Goal: Information Seeking & Learning: Learn about a topic

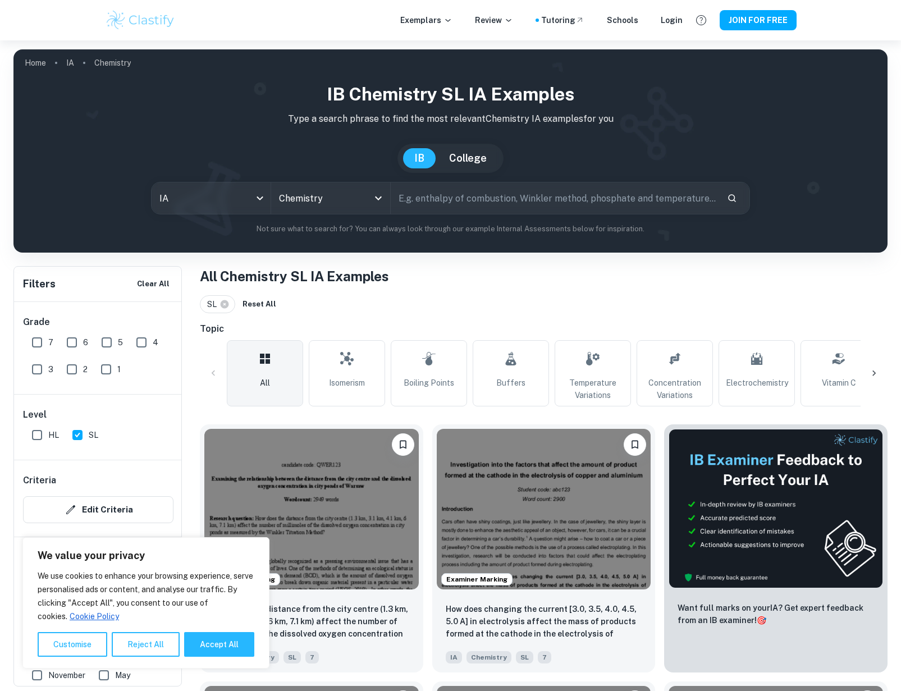
click at [817, 130] on div "IB Chemistry SL IA examples Type a search phrase to find the most relevant Chem…" at bounding box center [450, 158] width 856 height 154
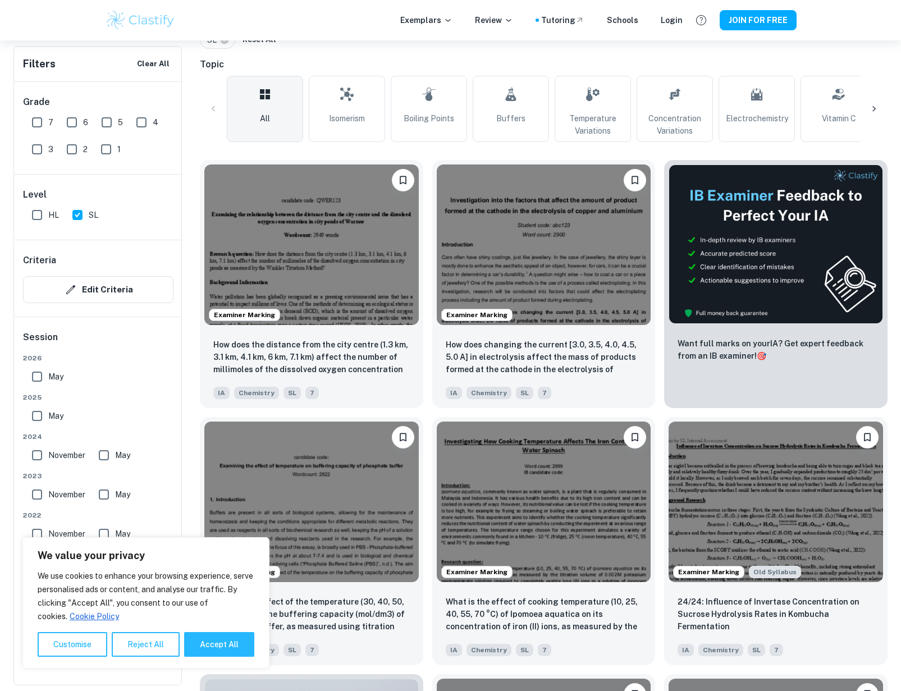
scroll to position [266, 0]
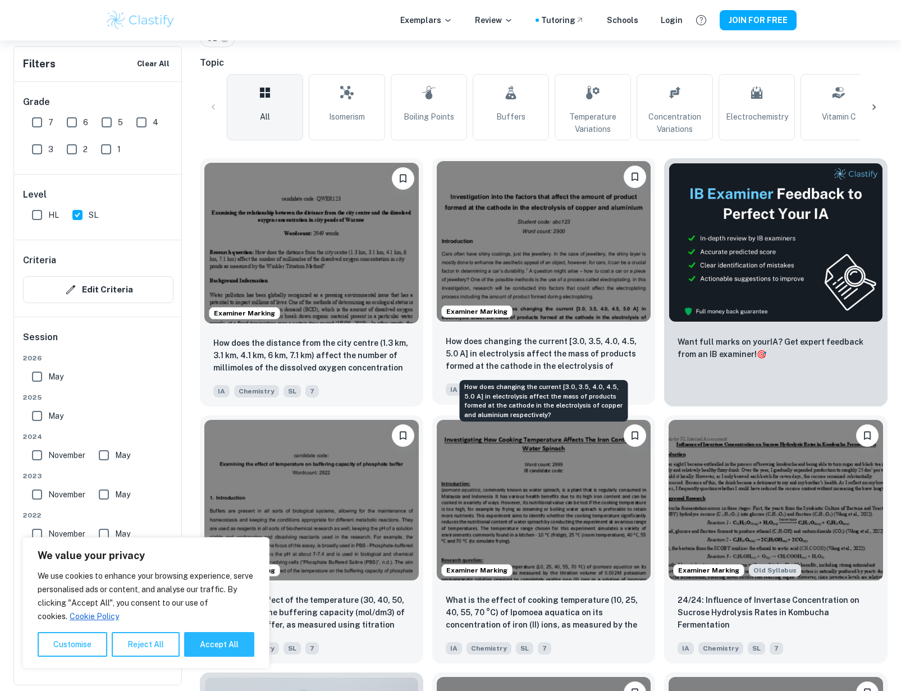
click at [229, 646] on button "Accept All" at bounding box center [219, 644] width 70 height 25
checkbox input "true"
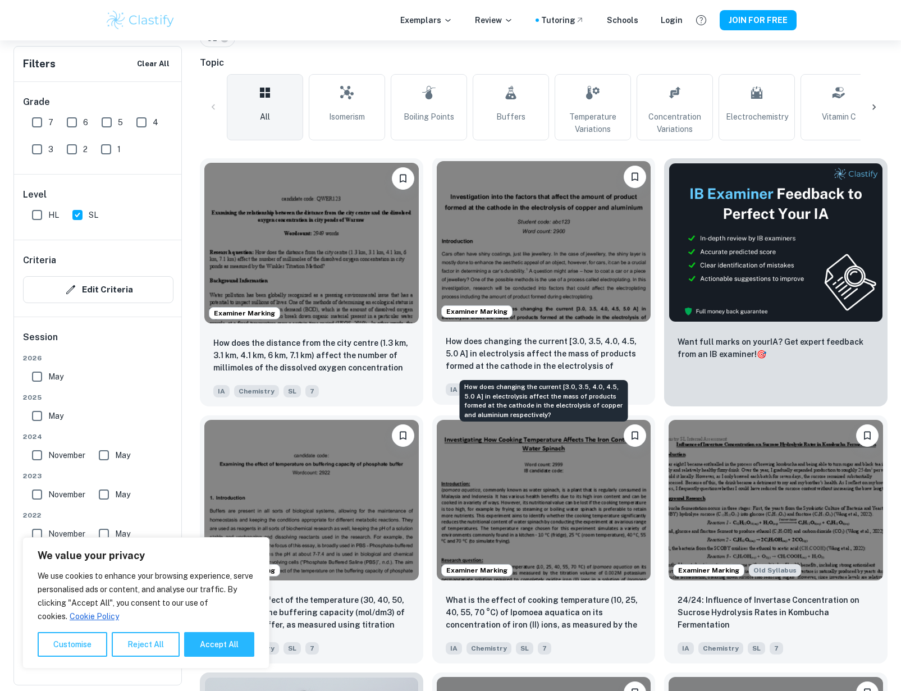
checkbox input "true"
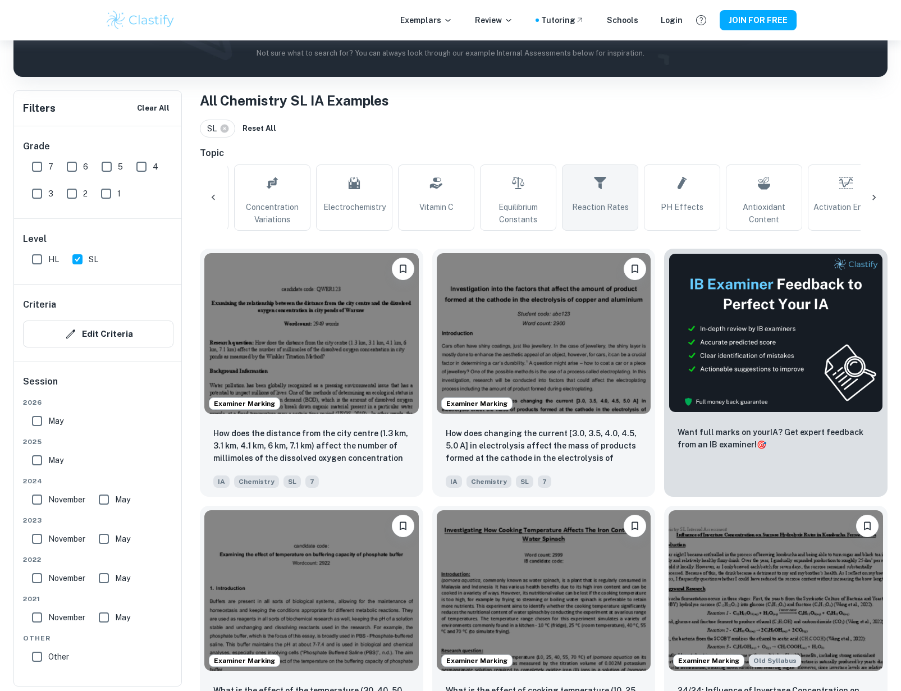
scroll to position [0, 419]
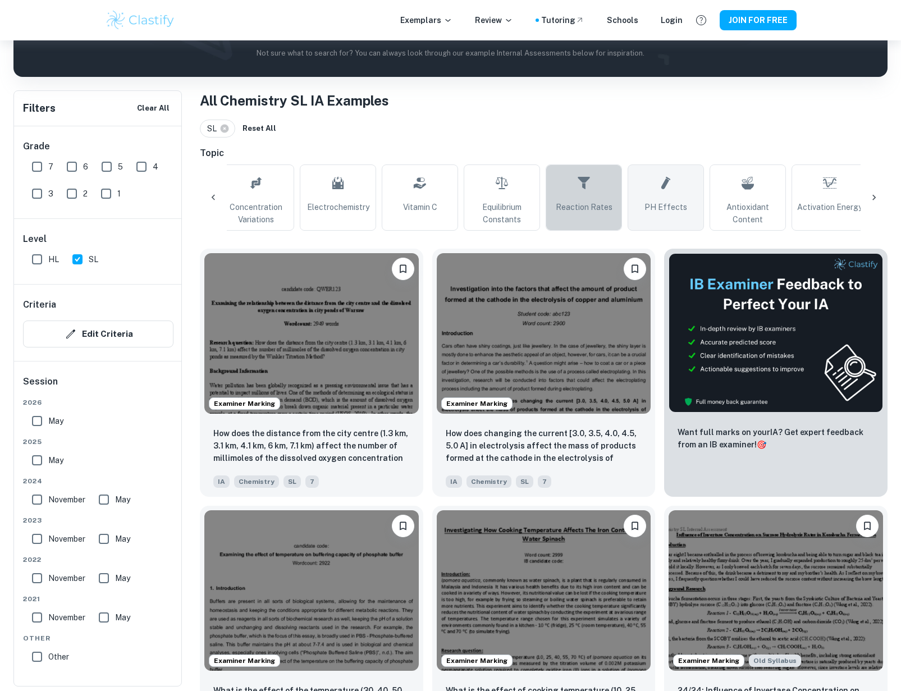
click at [592, 206] on span "Reaction Rates" at bounding box center [584, 207] width 57 height 12
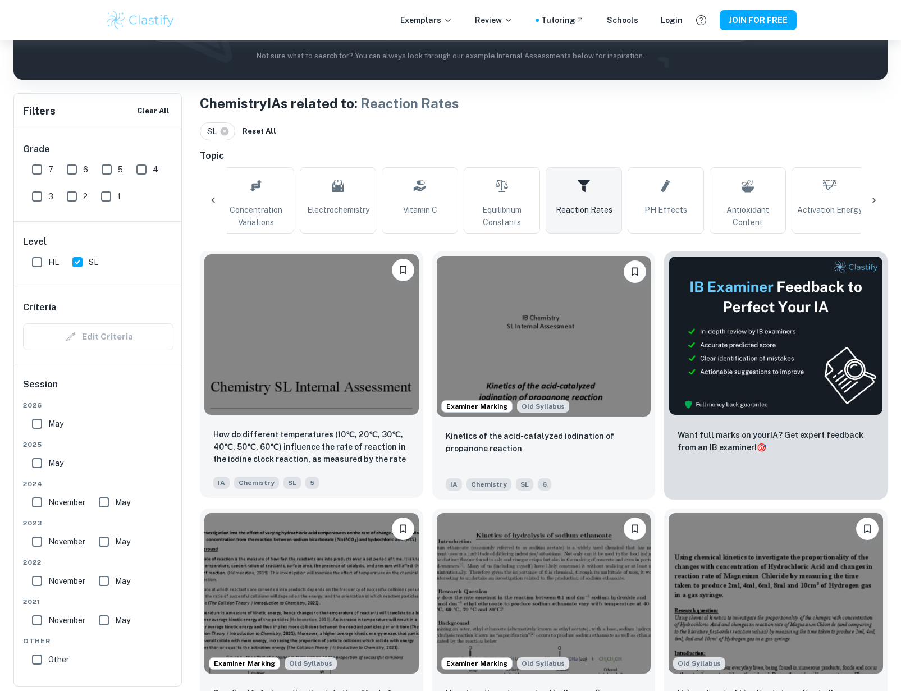
scroll to position [173, 0]
click at [531, 345] on img at bounding box center [544, 334] width 215 height 161
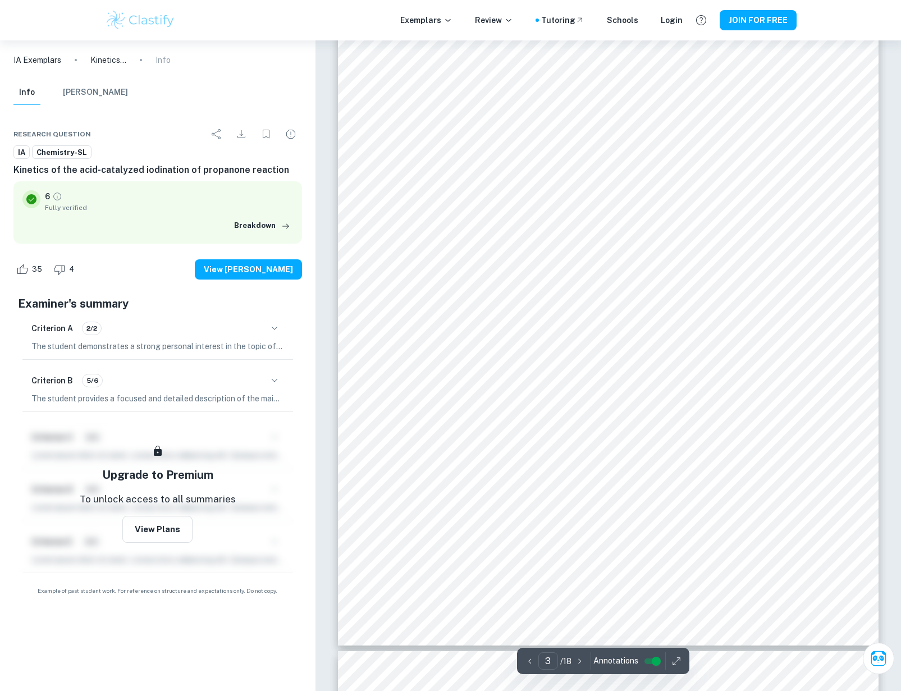
scroll to position [1875, 0]
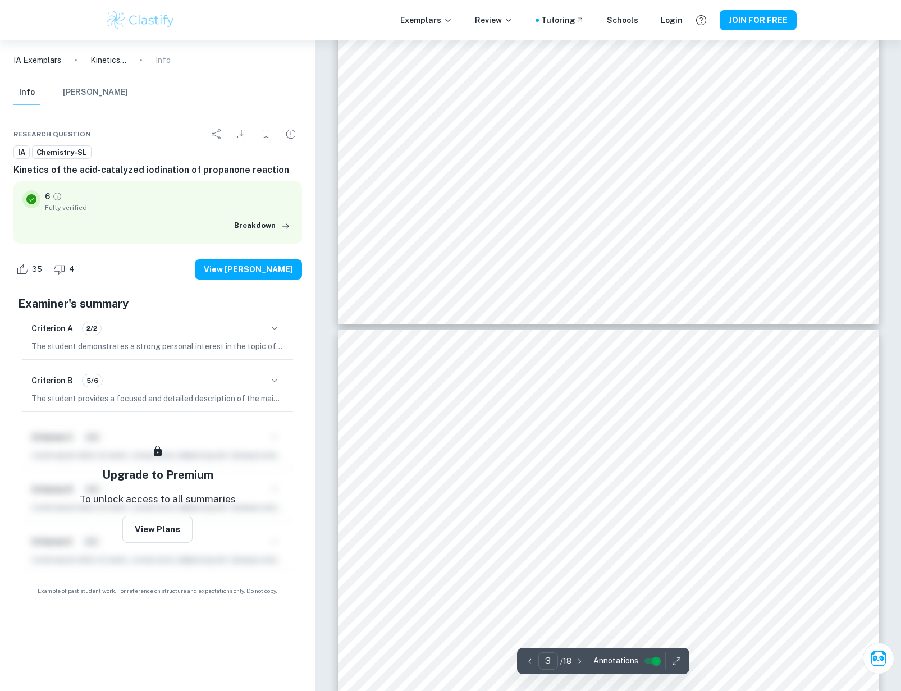
type input "4"
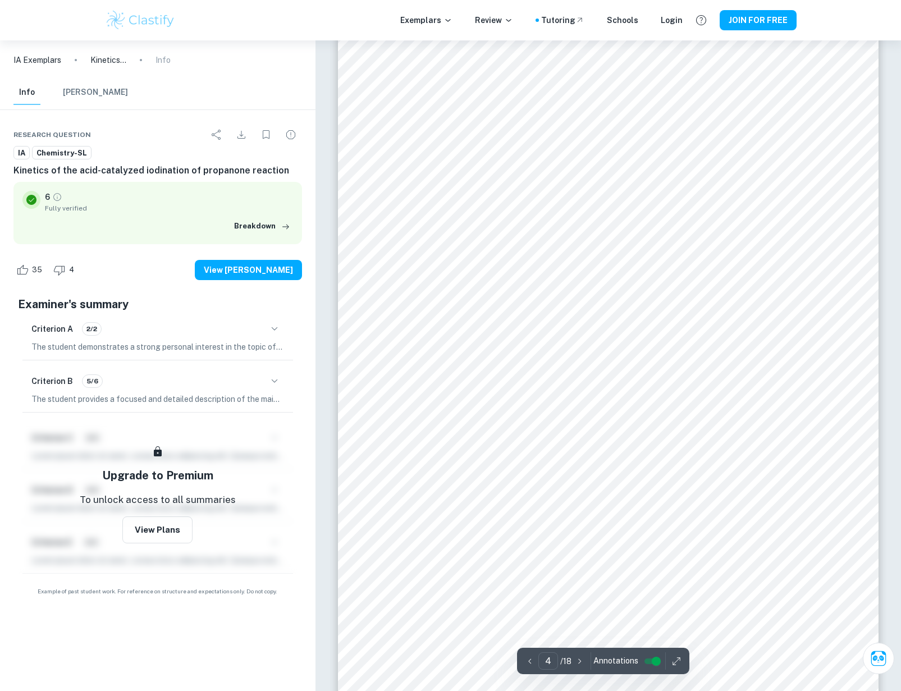
scroll to position [2523, 0]
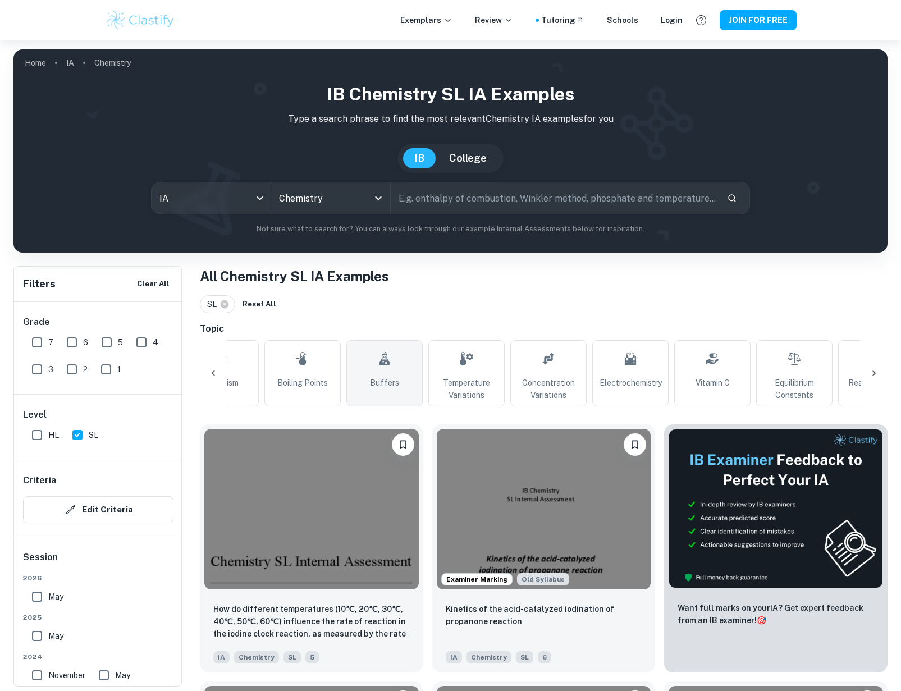
click at [386, 378] on span "Buffers" at bounding box center [384, 383] width 29 height 12
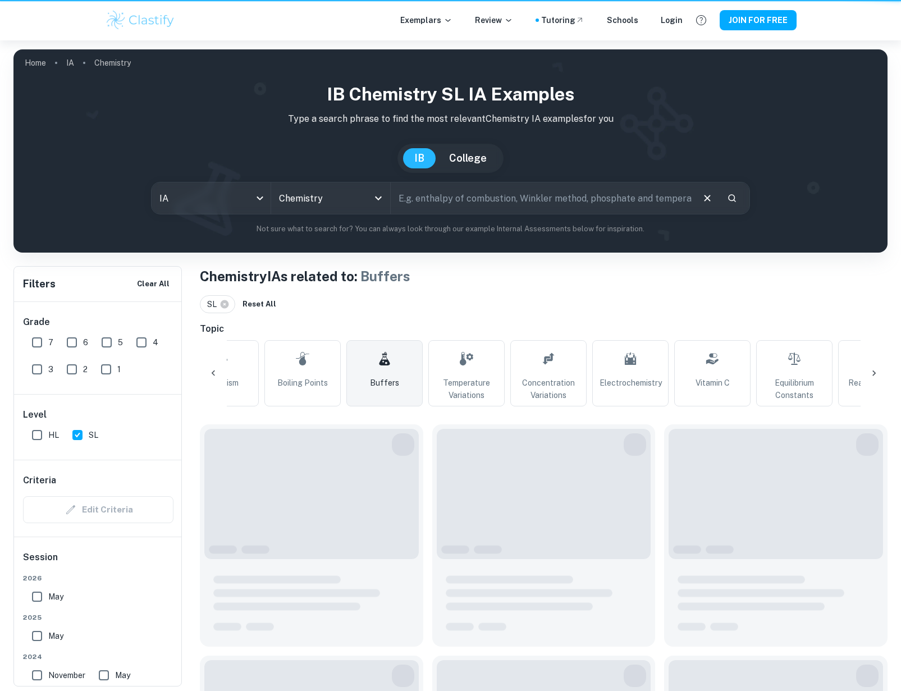
type input "Buffers"
